Goal: Information Seeking & Learning: Check status

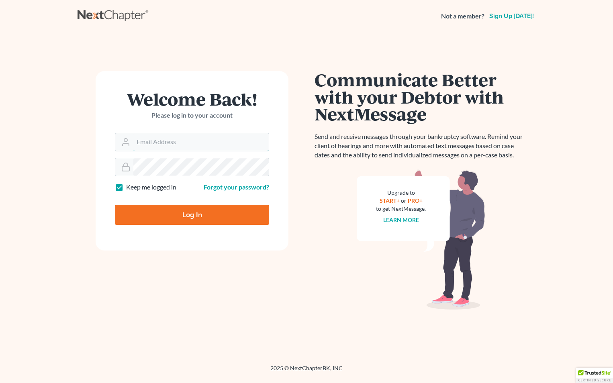
type input "[EMAIL_ADDRESS][DOMAIN_NAME]"
click at [244, 216] on input "Log In" at bounding box center [192, 215] width 154 height 20
type input "Thinking..."
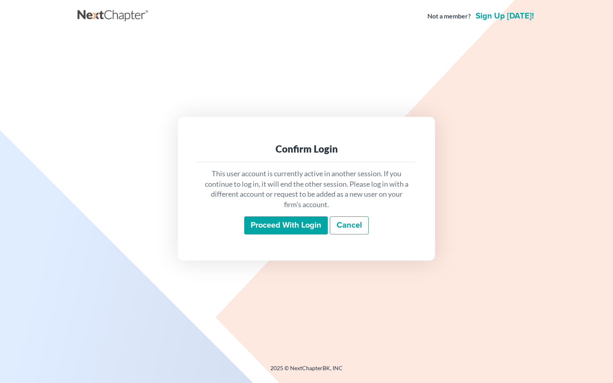
click at [281, 227] on input "Proceed with login" at bounding box center [286, 225] width 84 height 18
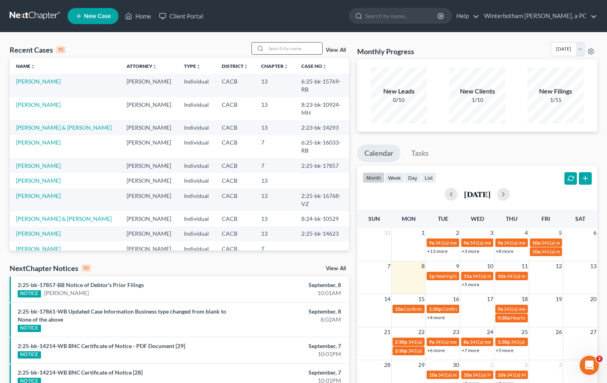
click at [298, 51] on input "search" at bounding box center [294, 49] width 56 height 12
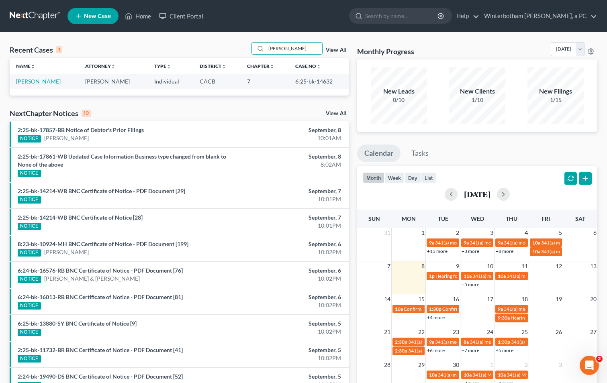
type input "[PERSON_NAME]"
click at [38, 80] on link "[PERSON_NAME]" at bounding box center [38, 81] width 45 height 7
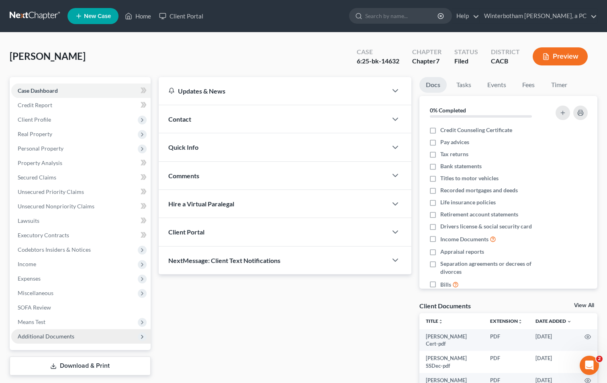
click at [105, 336] on span "Additional Documents" at bounding box center [80, 336] width 139 height 14
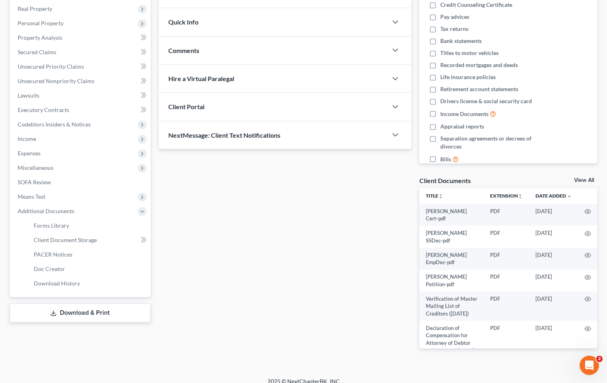
scroll to position [134, 0]
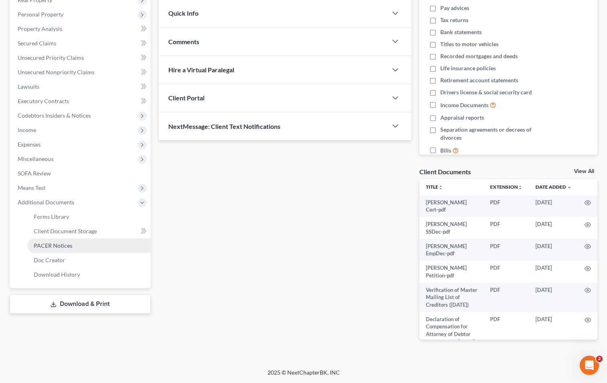
click at [80, 249] on link "PACER Notices" at bounding box center [88, 246] width 123 height 14
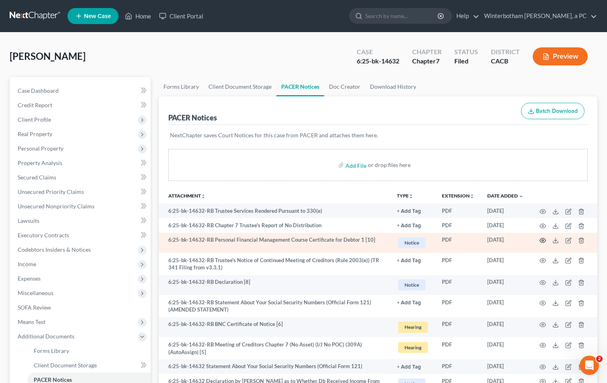
click at [542, 241] on circle "button" at bounding box center [543, 241] width 2 height 2
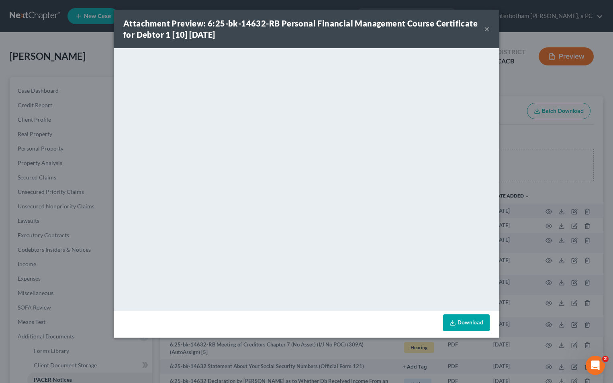
click at [488, 29] on button "×" at bounding box center [487, 29] width 6 height 10
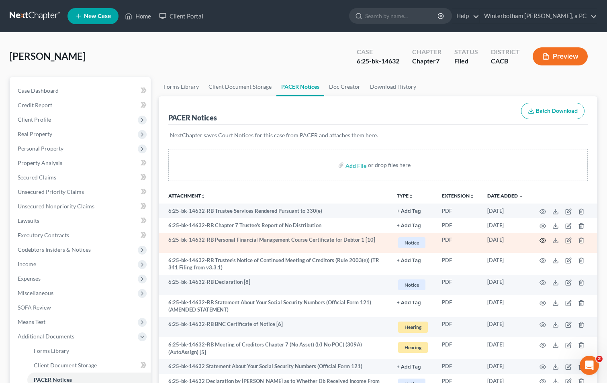
click at [542, 241] on circle "button" at bounding box center [543, 241] width 2 height 2
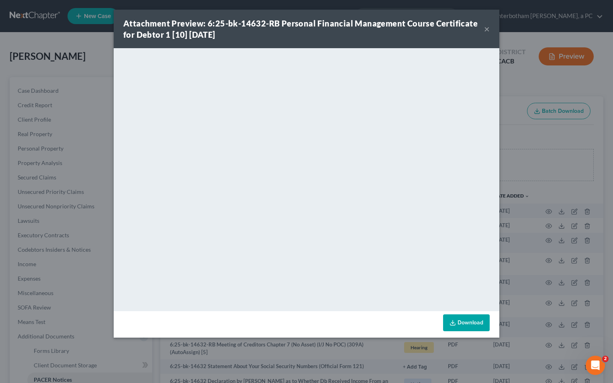
click at [489, 26] on button "×" at bounding box center [487, 29] width 6 height 10
